Goal: Use online tool/utility: Utilize a website feature to perform a specific function

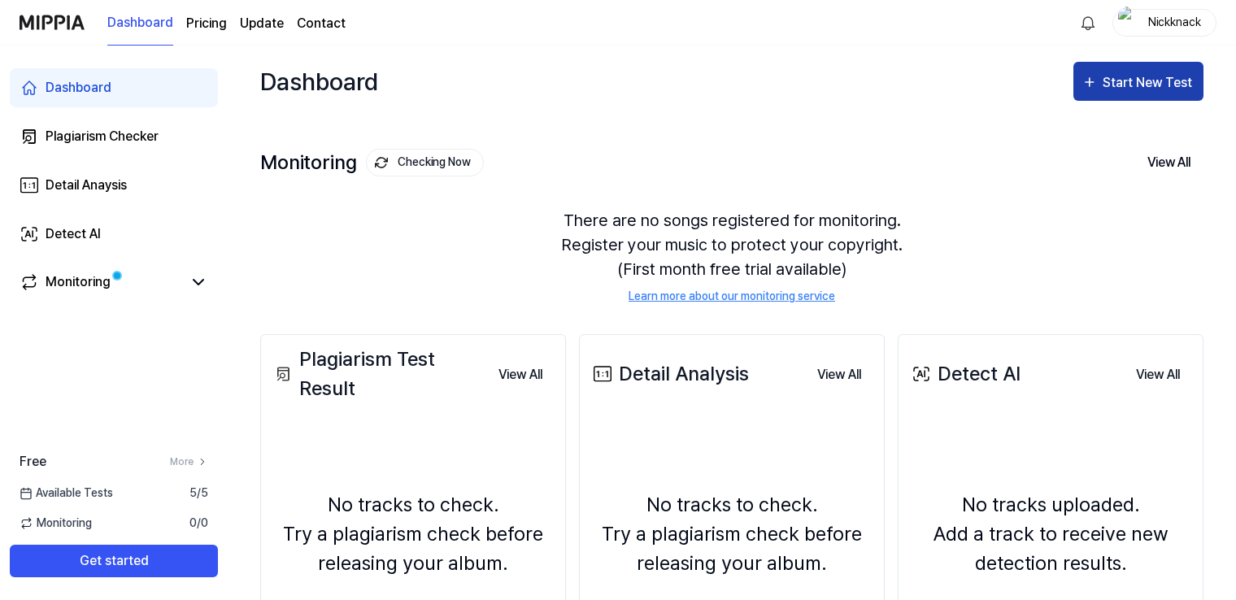
drag, startPoint x: 1124, startPoint y: 83, endPoint x: 1106, endPoint y: 92, distance: 20.0
click at [1124, 83] on div "Start New Test" at bounding box center [1148, 82] width 93 height 21
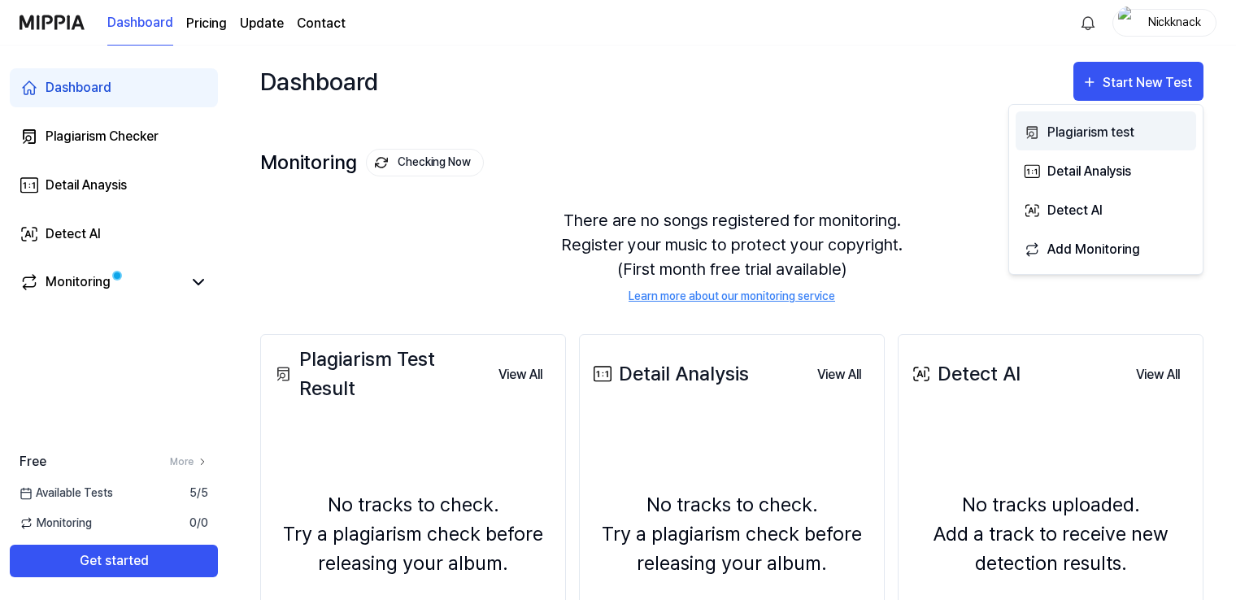
click at [1083, 131] on div "Plagiarism test" at bounding box center [1117, 132] width 141 height 21
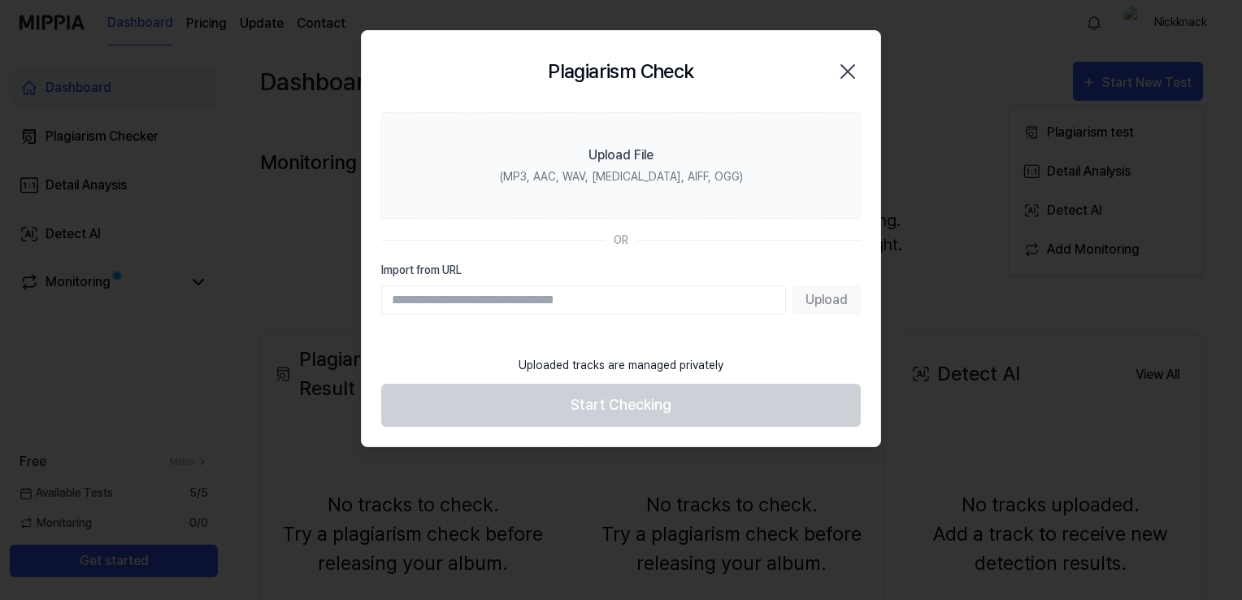
click at [833, 297] on div "Upload" at bounding box center [621, 299] width 480 height 29
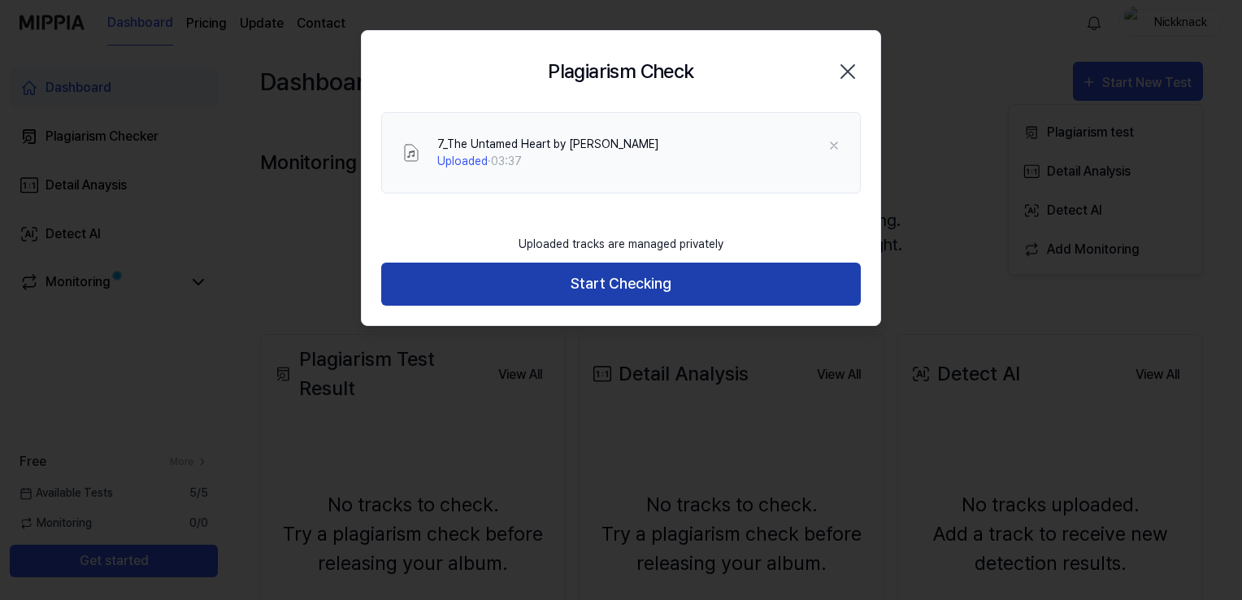
click at [592, 285] on button "Start Checking" at bounding box center [621, 284] width 480 height 43
